Goal: Use online tool/utility

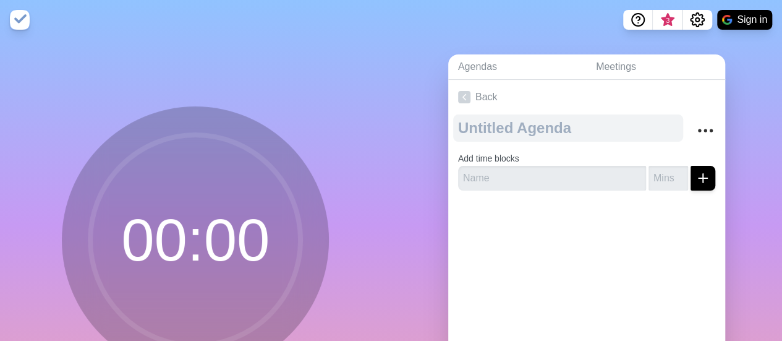
scroll to position [119, 0]
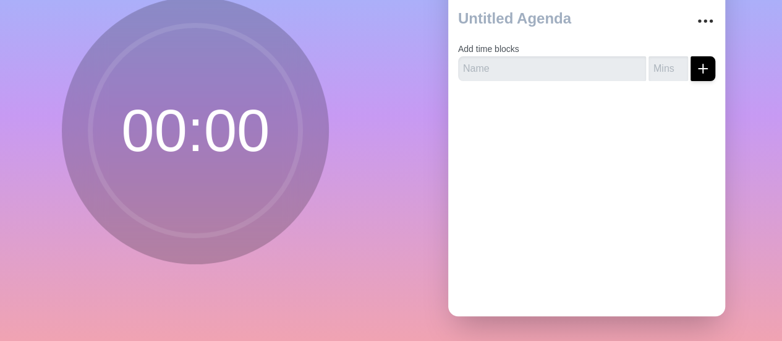
click at [199, 142] on circle at bounding box center [195, 130] width 210 height 210
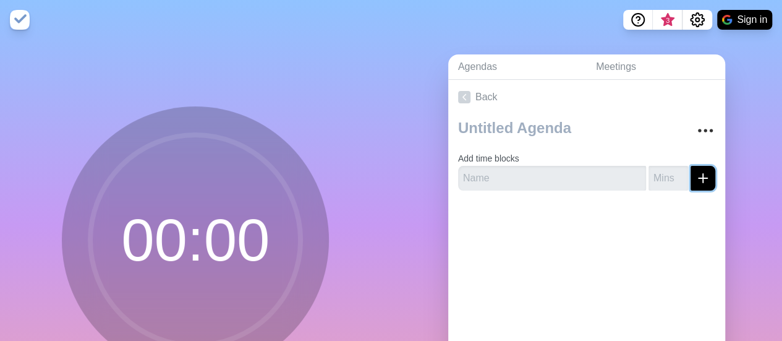
click at [696, 175] on icon "submit" at bounding box center [703, 178] width 15 height 15
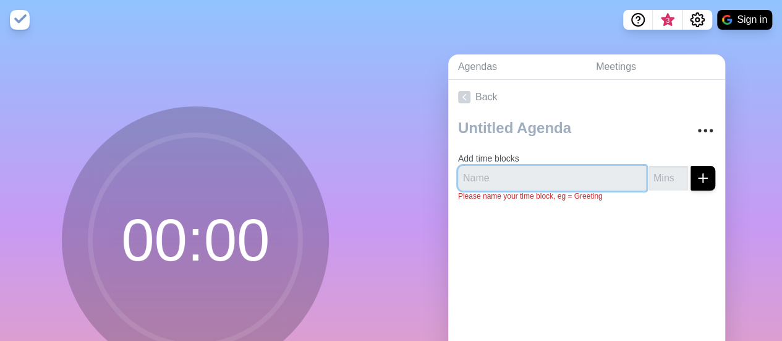
click at [548, 168] on input "text" at bounding box center [552, 178] width 188 height 25
type input "S"
type input "speed date"
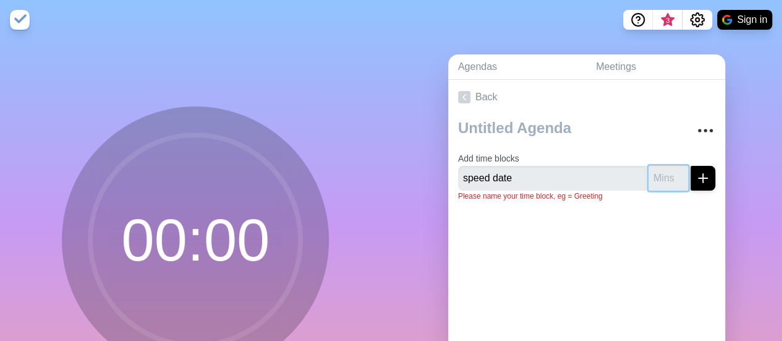
click at [656, 181] on input "number" at bounding box center [669, 178] width 40 height 25
click at [665, 175] on input "1" at bounding box center [669, 178] width 40 height 25
click at [665, 175] on input "2" at bounding box center [669, 178] width 40 height 25
click at [665, 175] on input "3" at bounding box center [669, 178] width 40 height 25
click at [665, 175] on input "4" at bounding box center [669, 178] width 40 height 25
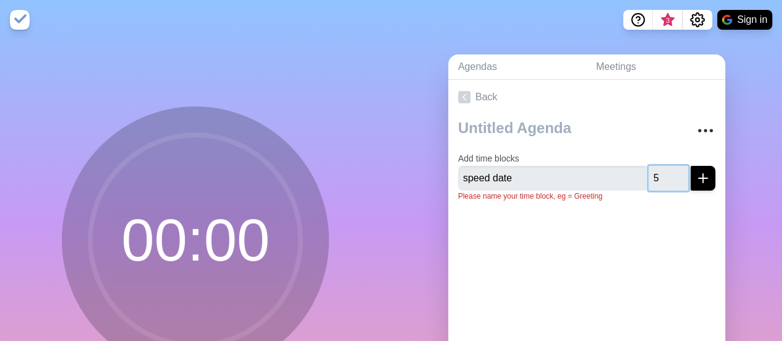
type input "5"
click at [665, 175] on input "5" at bounding box center [669, 178] width 40 height 25
click at [699, 178] on line "submit" at bounding box center [703, 178] width 9 height 0
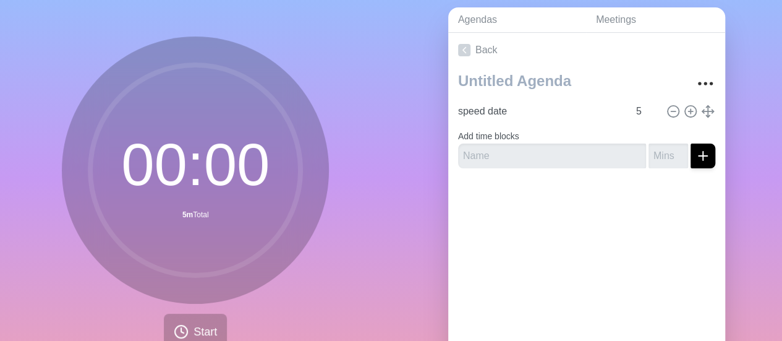
scroll to position [46, 0]
click at [194, 328] on span "Start" at bounding box center [206, 332] width 24 height 17
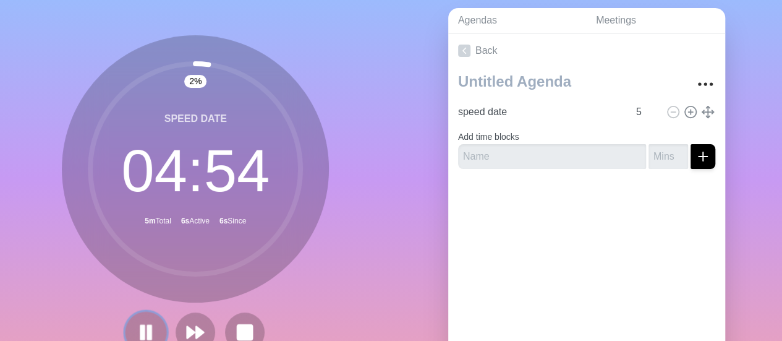
click at [150, 324] on icon at bounding box center [145, 332] width 21 height 21
